Goal: Task Accomplishment & Management: Use online tool/utility

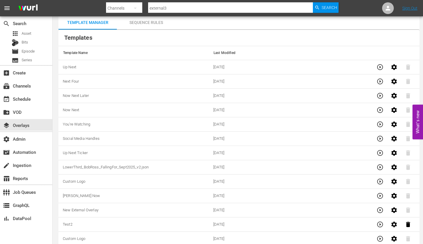
scroll to position [20, 0]
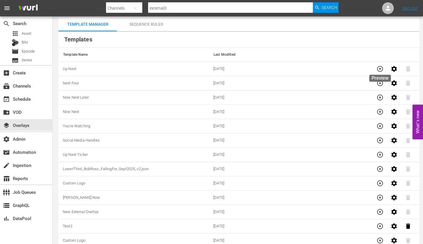
click at [381, 69] on icon "button" at bounding box center [380, 69] width 6 height 6
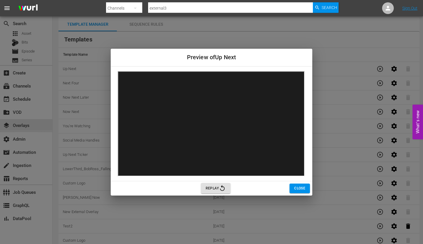
click at [297, 185] on span "Close" at bounding box center [299, 188] width 11 height 6
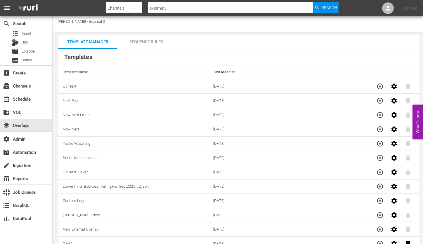
scroll to position [0, 0]
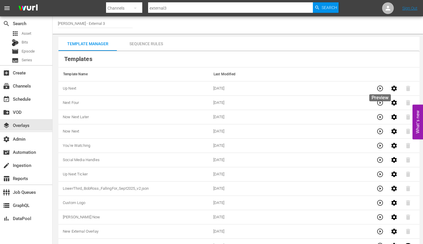
click at [380, 90] on icon "button" at bounding box center [380, 88] width 7 height 7
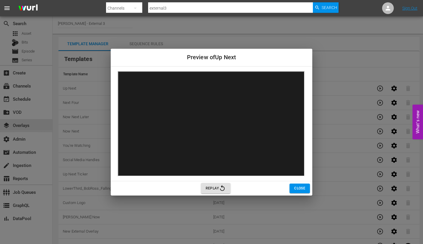
click at [301, 189] on span "Close" at bounding box center [299, 188] width 11 height 6
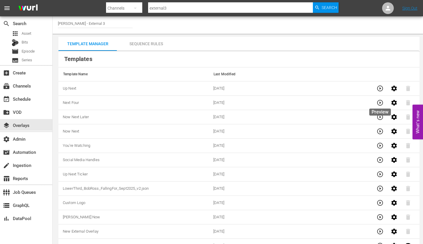
click at [377, 103] on icon "button" at bounding box center [380, 103] width 6 height 6
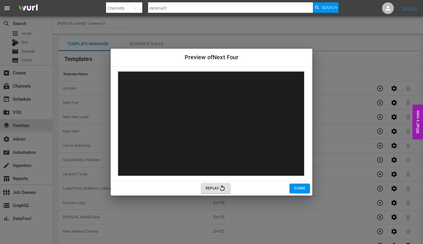
click at [296, 188] on span "Close" at bounding box center [299, 188] width 11 height 6
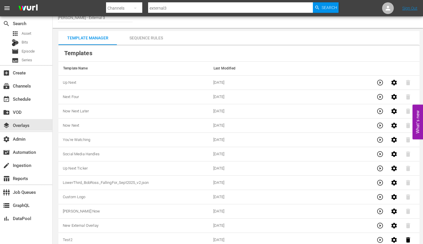
scroll to position [7, 0]
click at [379, 125] on icon "button" at bounding box center [380, 124] width 7 height 7
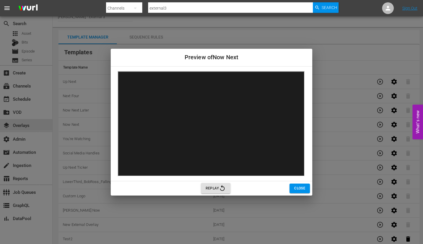
click at [301, 188] on span "Close" at bounding box center [299, 188] width 11 height 6
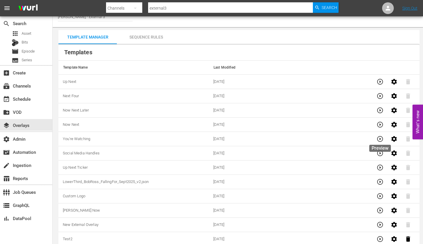
click at [380, 141] on icon "button" at bounding box center [380, 139] width 7 height 7
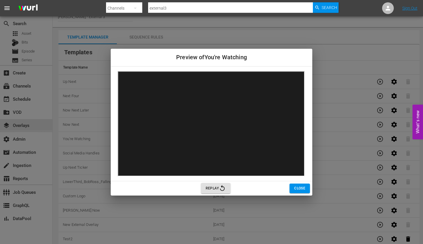
click at [297, 187] on span "Close" at bounding box center [299, 188] width 11 height 6
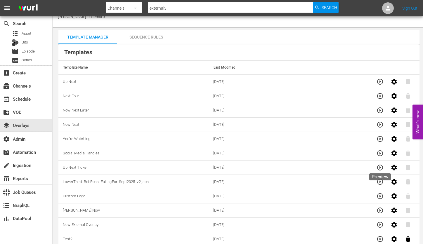
click at [381, 167] on icon "button" at bounding box center [380, 167] width 7 height 7
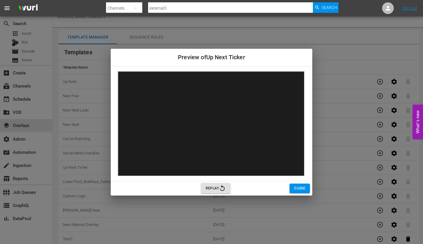
click at [299, 189] on span "Close" at bounding box center [299, 188] width 11 height 6
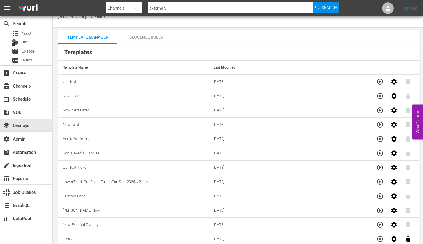
click at [148, 169] on td "Up Next Ticker" at bounding box center [133, 168] width 150 height 14
